Goal: Navigation & Orientation: Find specific page/section

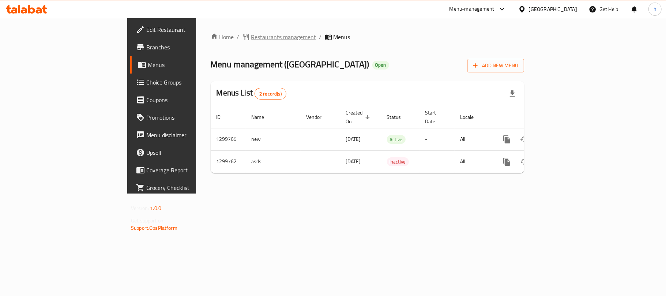
click at [251, 33] on span "Restaurants management" at bounding box center [283, 37] width 65 height 9
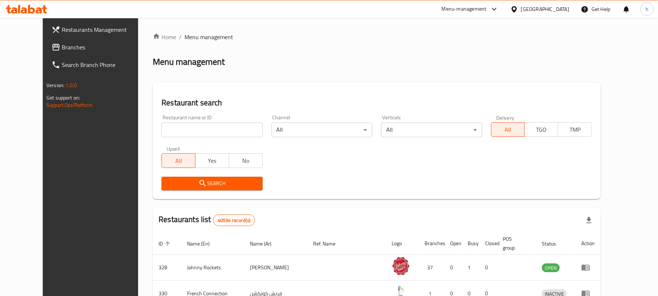
click at [62, 47] on span "Branches" at bounding box center [104, 47] width 85 height 9
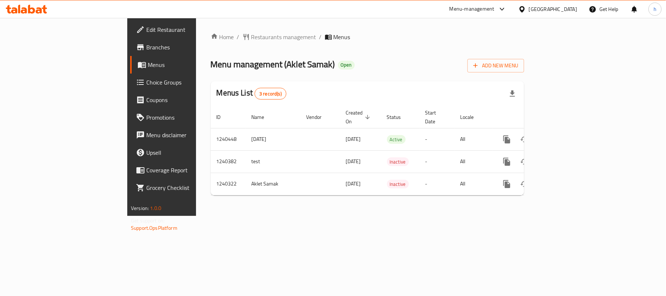
click at [228, 214] on div "Home / Restaurants management / Menus Menu management ( Aklet Samak ) Open Add …" at bounding box center [367, 117] width 343 height 198
